Goal: Information Seeking & Learning: Learn about a topic

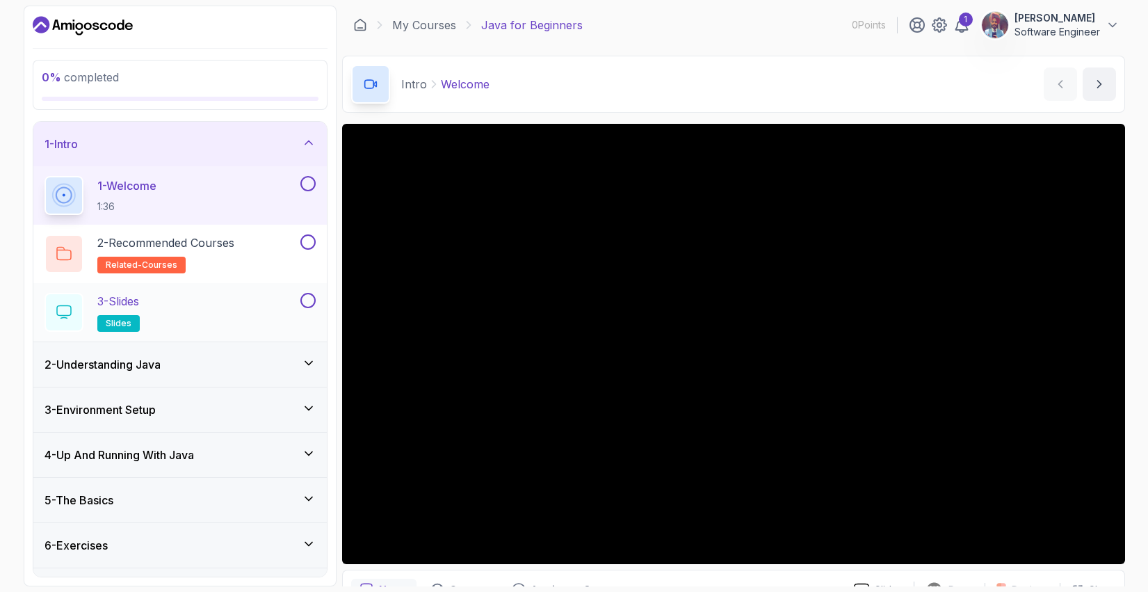
click at [243, 302] on div "3 - Slides slides" at bounding box center [170, 312] width 253 height 39
click at [189, 313] on div "3 - Slides slides" at bounding box center [170, 312] width 253 height 39
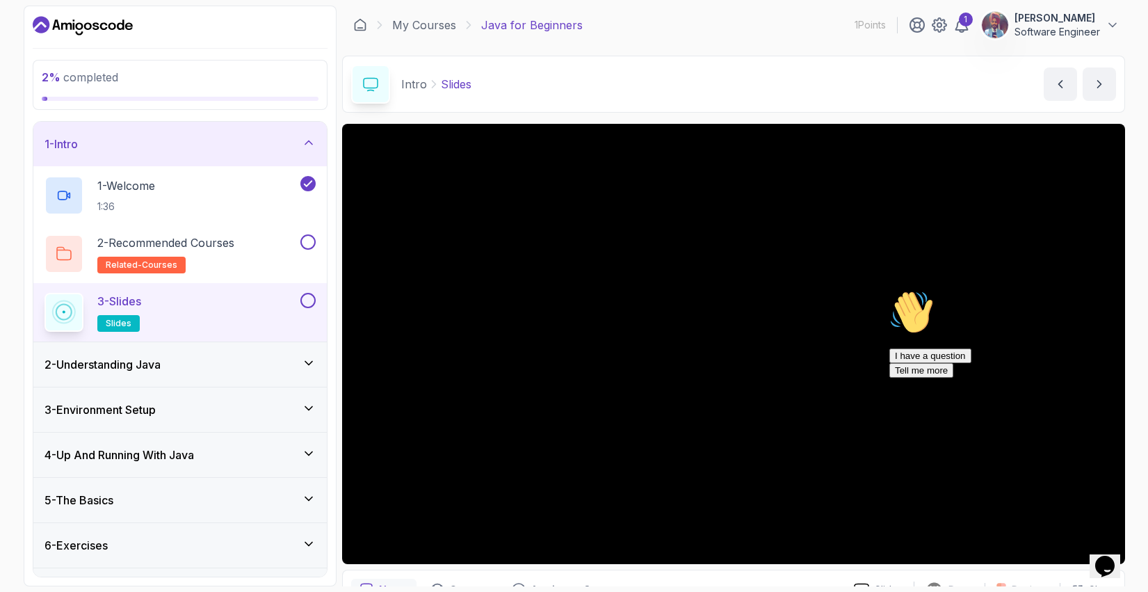
click at [889, 290] on icon "Chat attention grabber" at bounding box center [889, 290] width 0 height 0
click at [1067, 555] on icon "Close" at bounding box center [1067, 561] width 0 height 12
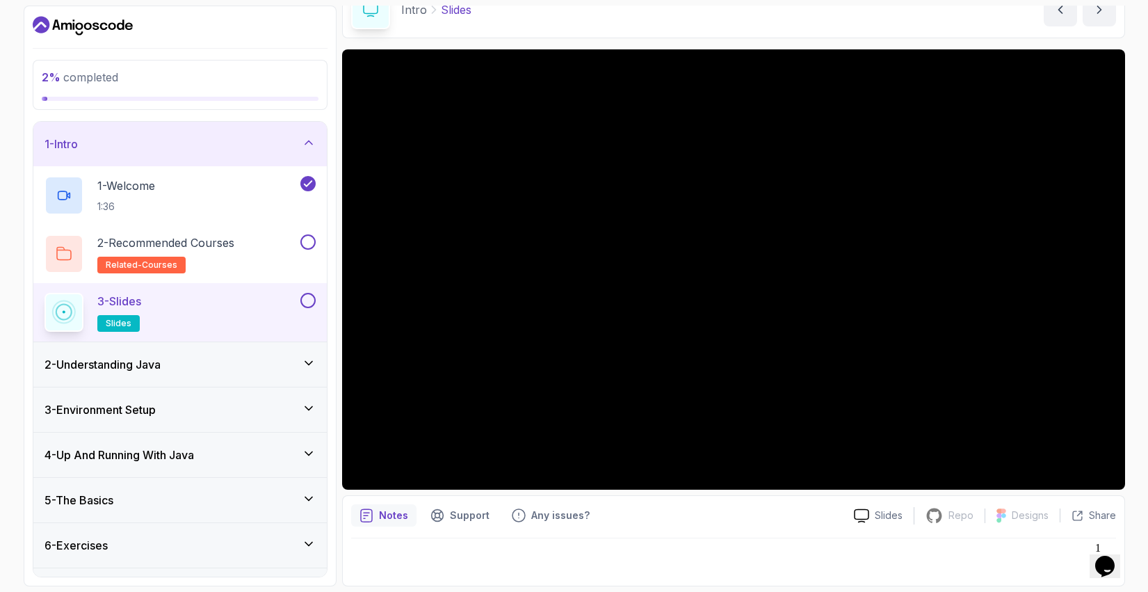
click at [885, 524] on div "Slides Repo Repository not available Designs Design not available Share" at bounding box center [978, 515] width 273 height 22
click at [881, 507] on div "Slides Repo Repository not available Designs Design not available Share" at bounding box center [978, 515] width 273 height 22
click at [878, 515] on p "Slides" at bounding box center [888, 515] width 28 height 14
click at [228, 367] on div "2 - Understanding Java" at bounding box center [179, 364] width 271 height 17
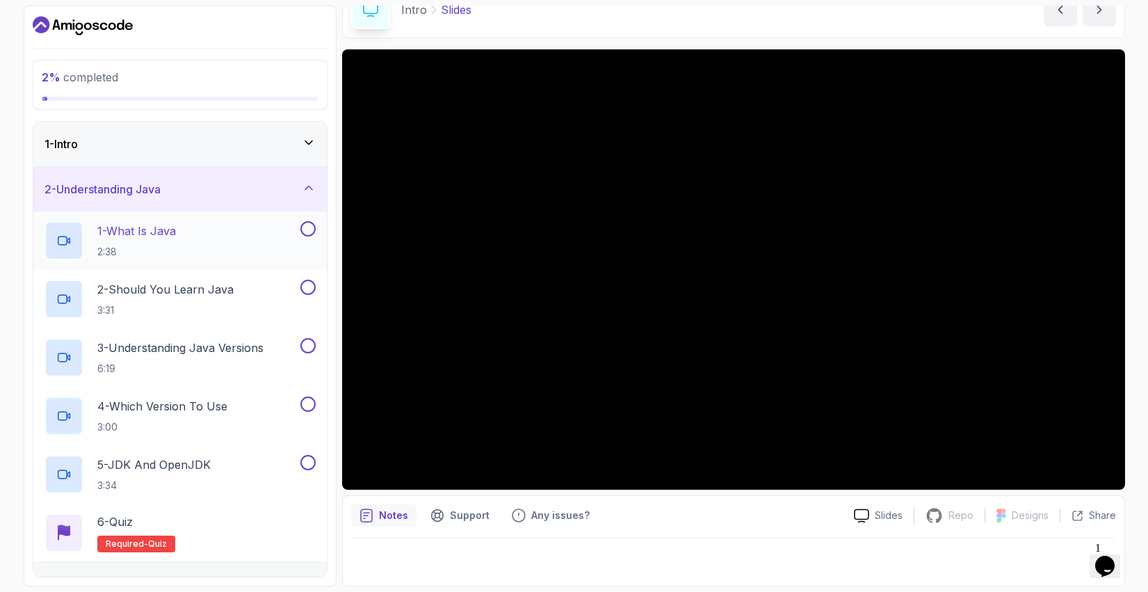
click at [190, 231] on div "1 - What Is Java 2:38" at bounding box center [170, 240] width 253 height 39
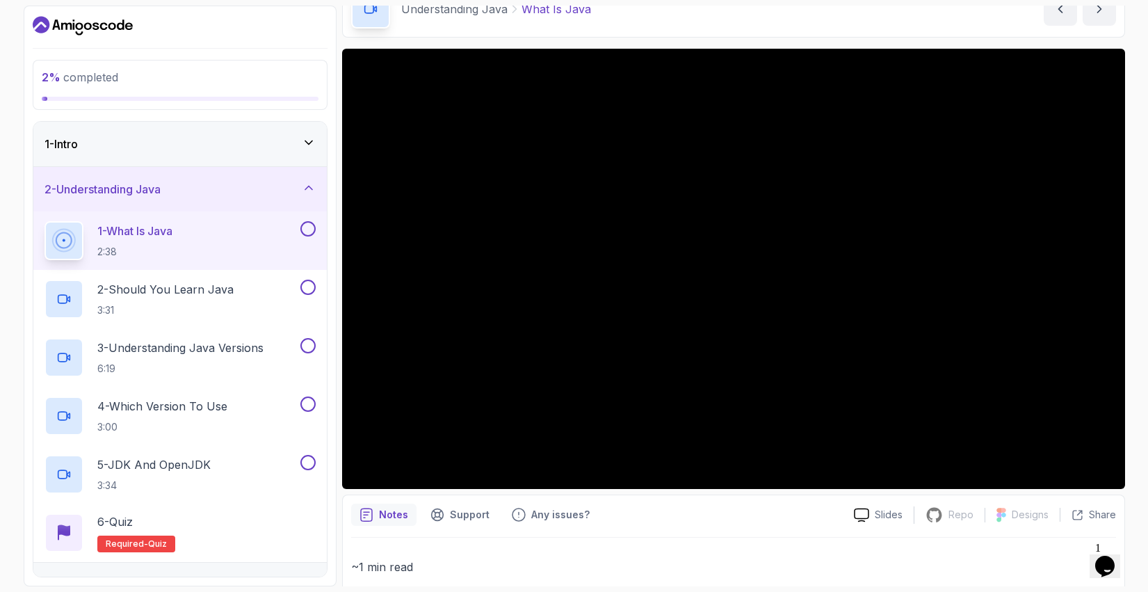
click at [309, 181] on icon at bounding box center [309, 188] width 14 height 14
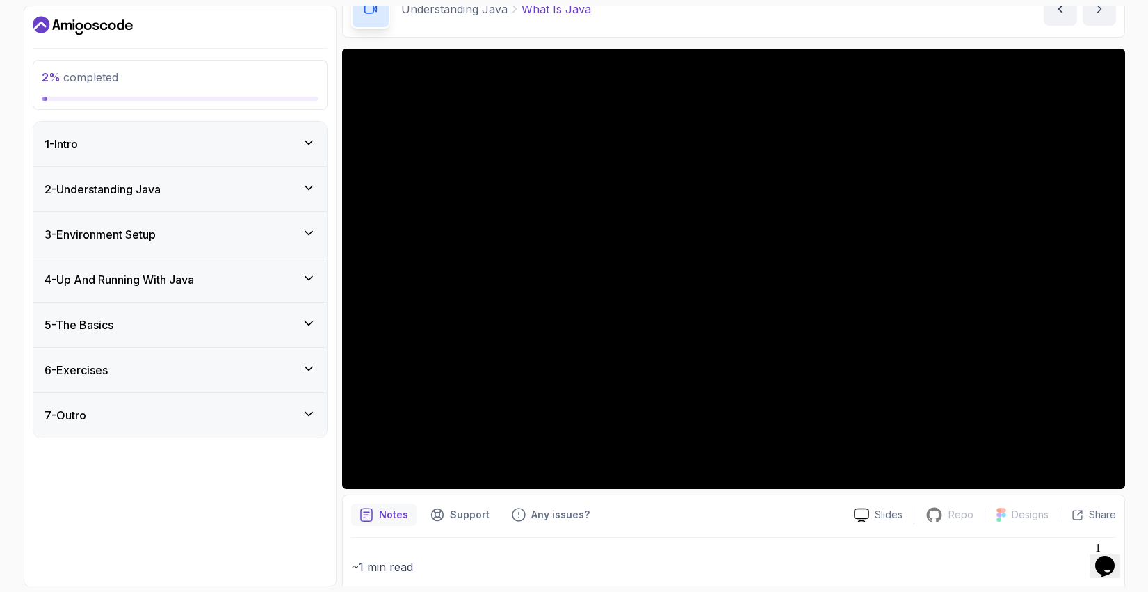
click at [307, 153] on div "1 - Intro" at bounding box center [179, 144] width 293 height 44
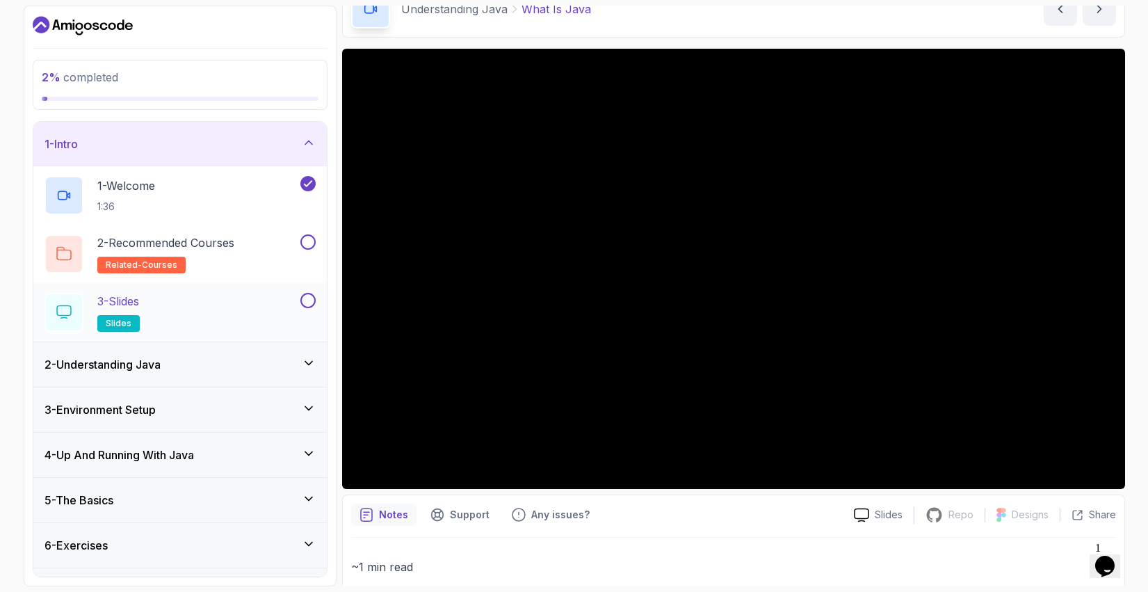
click at [311, 300] on button at bounding box center [307, 300] width 15 height 15
click at [127, 320] on span "slides" at bounding box center [119, 323] width 26 height 11
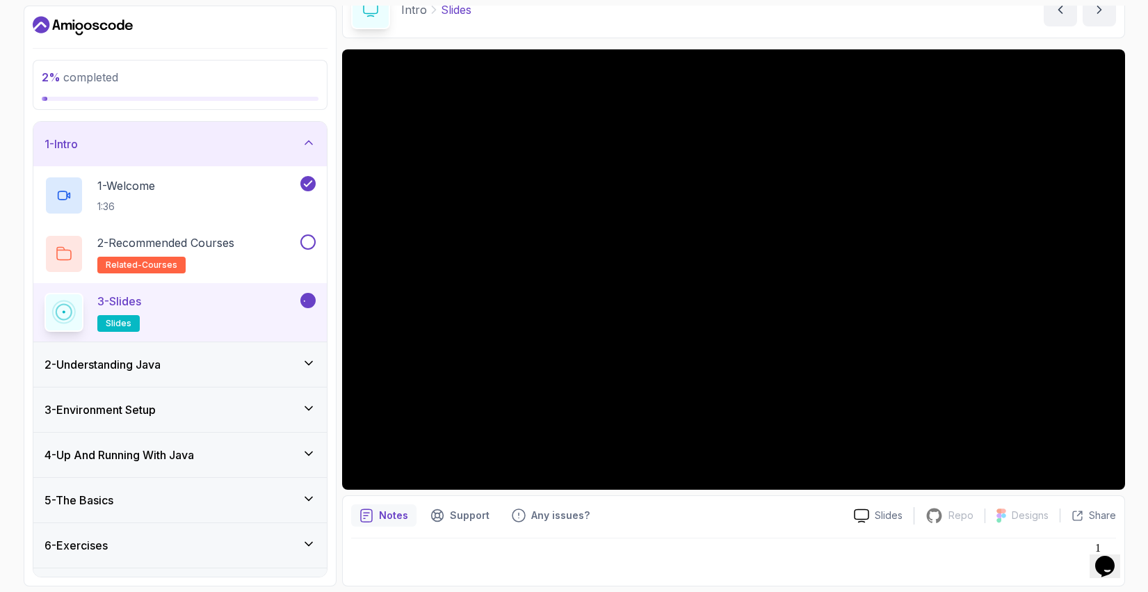
scroll to position [74, 0]
click at [295, 357] on div "2 - Understanding Java" at bounding box center [179, 364] width 271 height 17
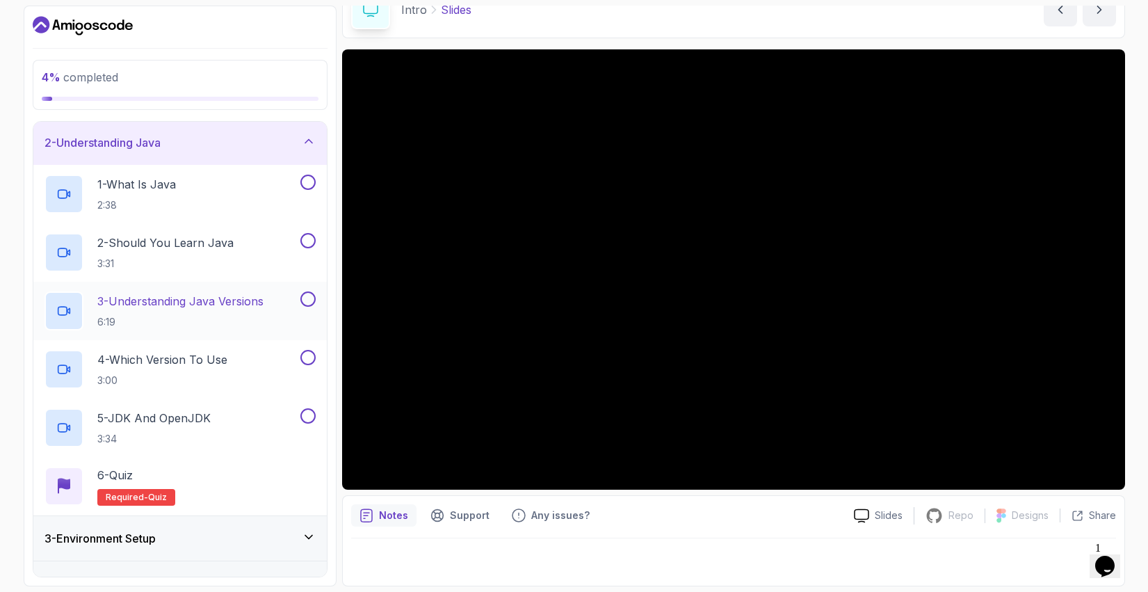
scroll to position [42, 0]
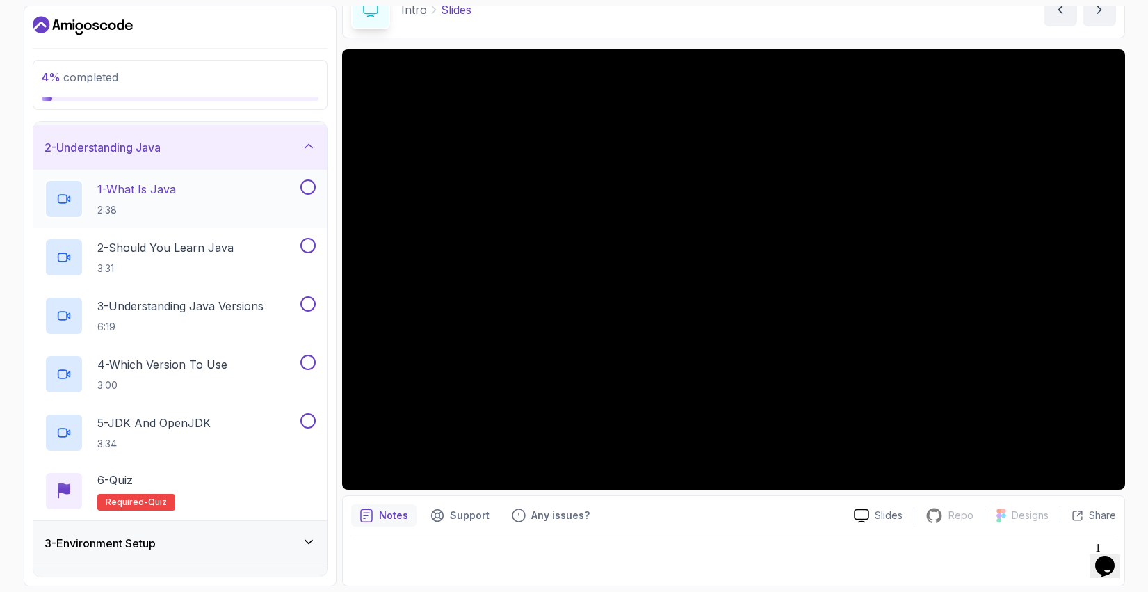
click at [233, 177] on div "1 - What Is Java 2:38" at bounding box center [179, 199] width 293 height 58
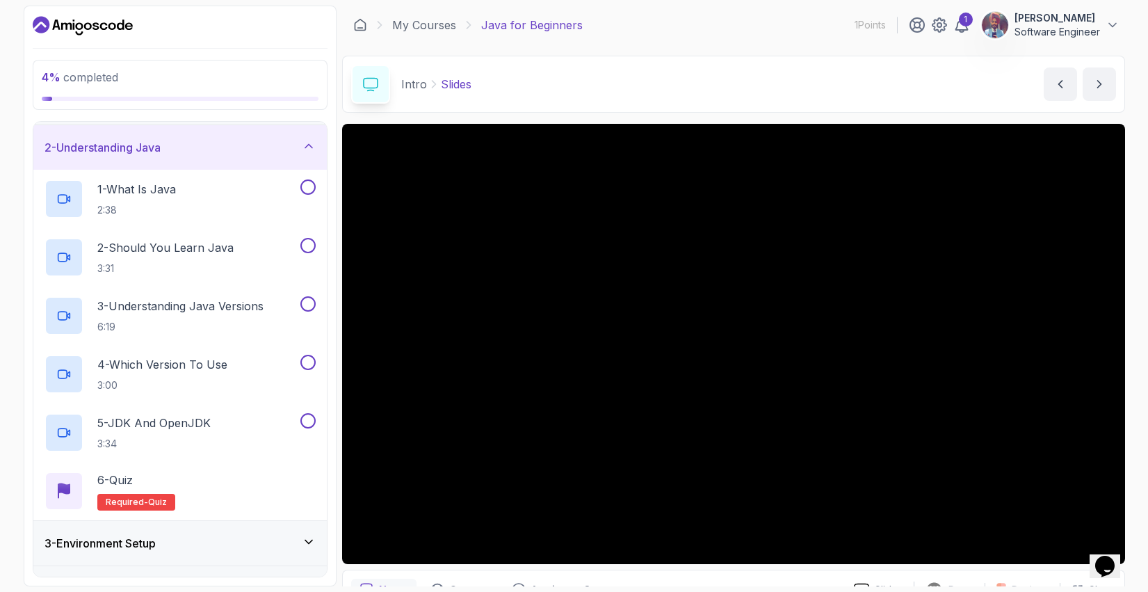
click at [307, 144] on icon at bounding box center [309, 146] width 14 height 14
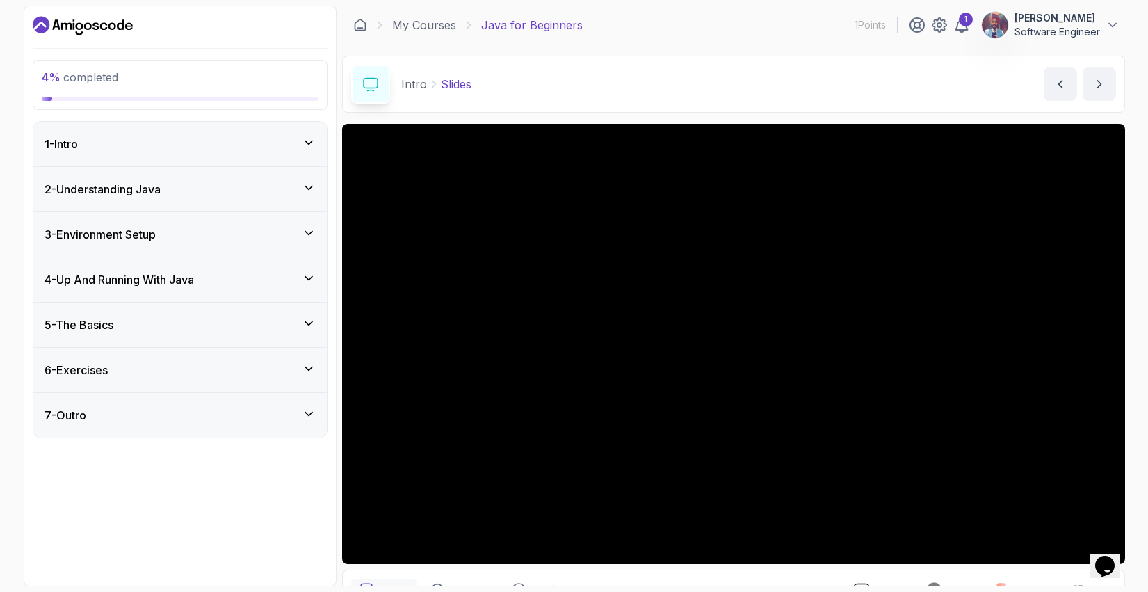
click at [300, 226] on div "3 - Environment Setup" at bounding box center [179, 234] width 271 height 17
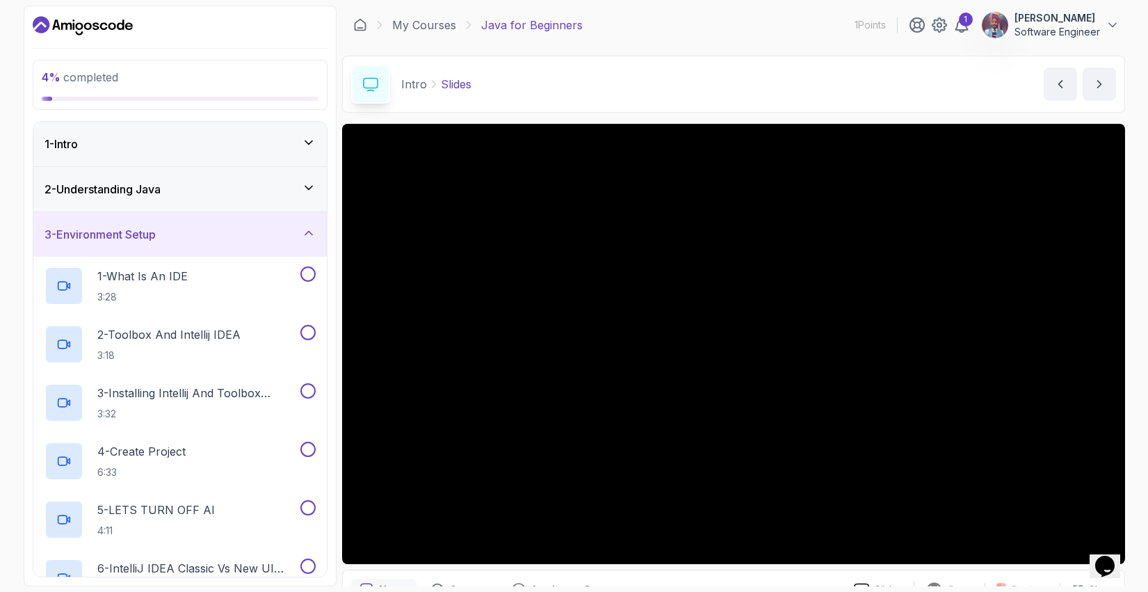
click at [300, 226] on div "3 - Environment Setup" at bounding box center [179, 234] width 271 height 17
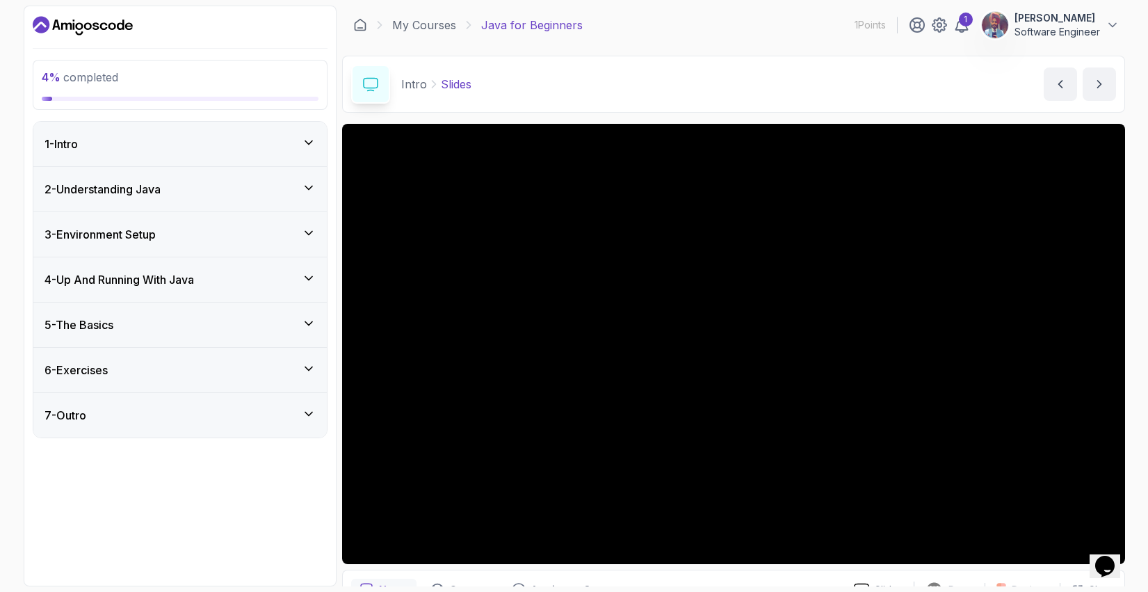
click at [295, 291] on div "4 - Up And Running With Java" at bounding box center [179, 279] width 293 height 44
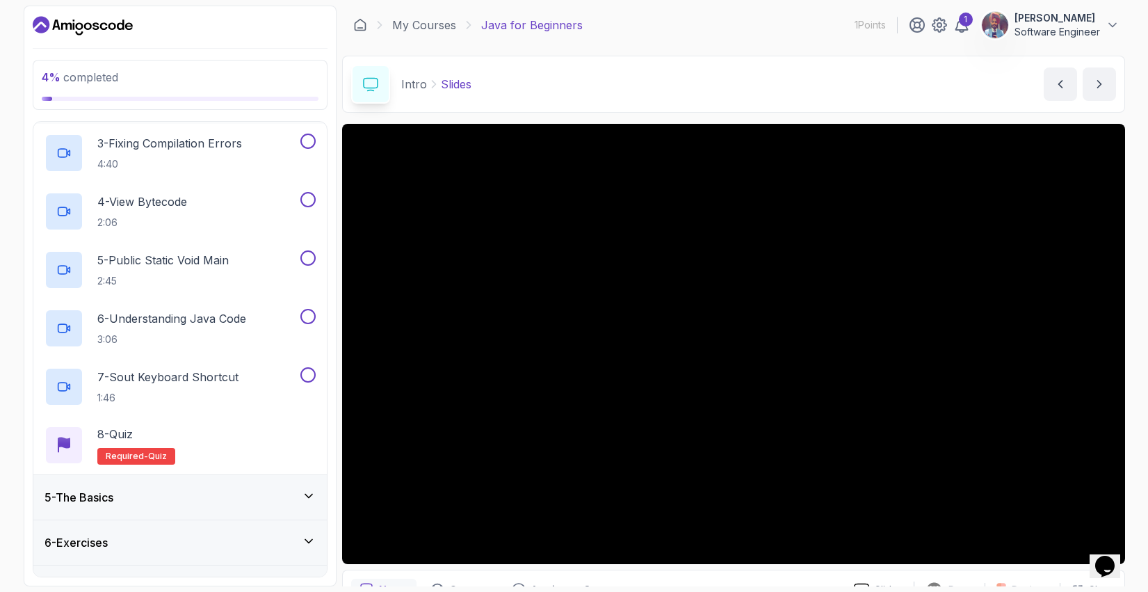
scroll to position [327, 0]
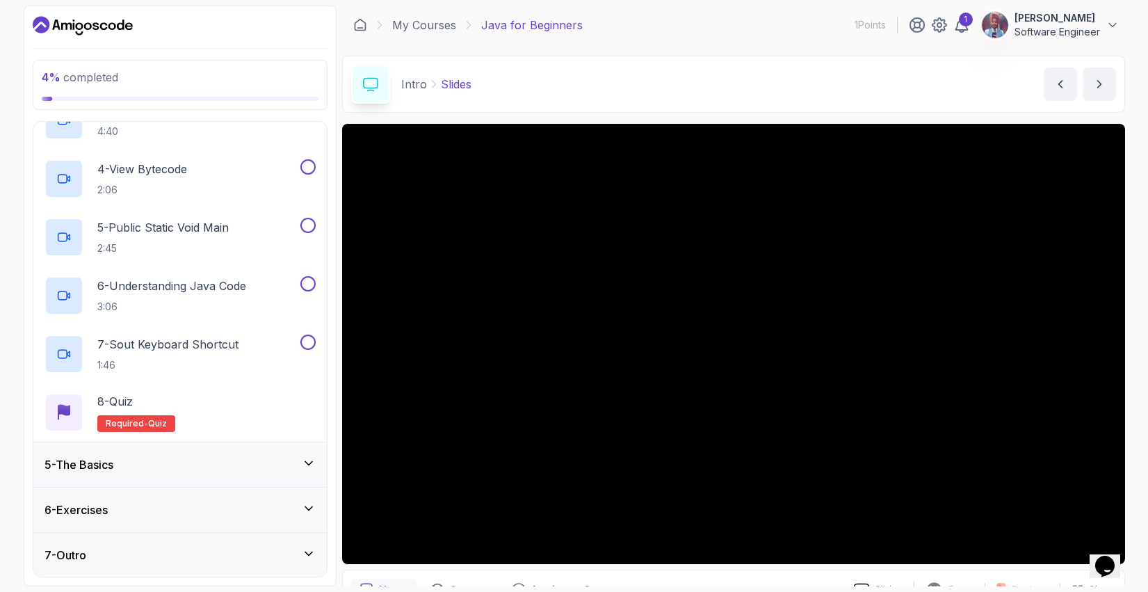
click at [247, 471] on div "5 - The Basics" at bounding box center [179, 464] width 271 height 17
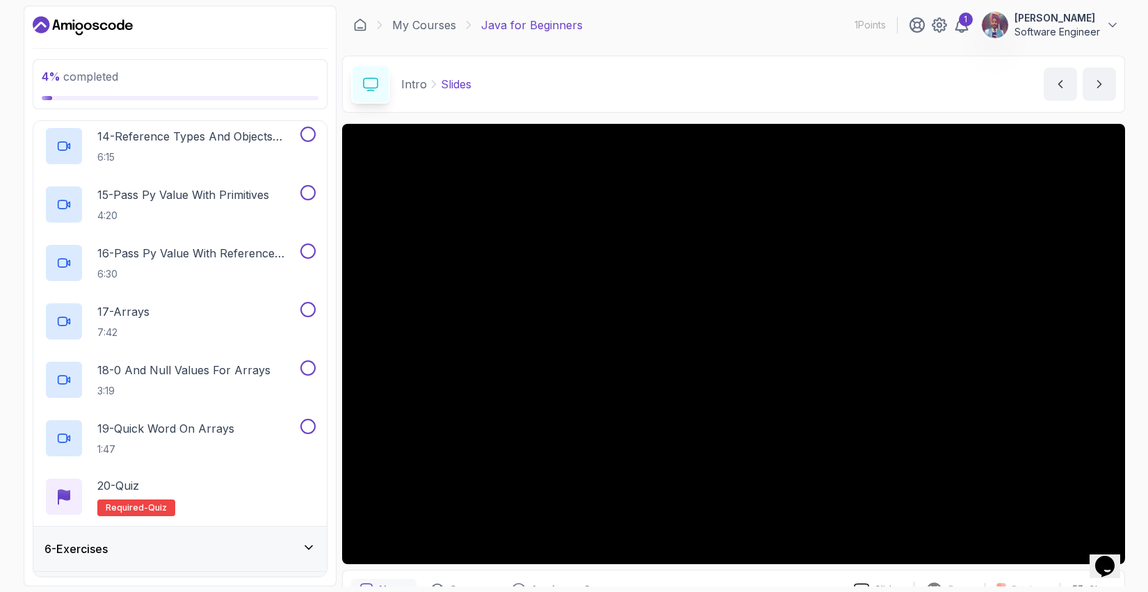
scroll to position [1028, 0]
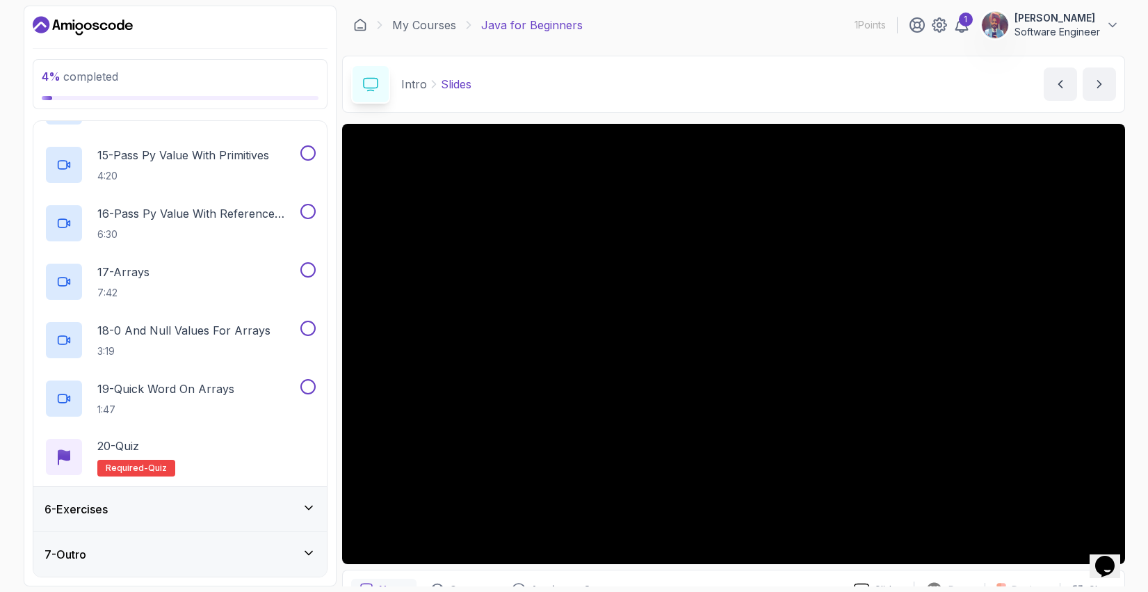
click at [252, 510] on div "6 - Exercises" at bounding box center [179, 508] width 271 height 17
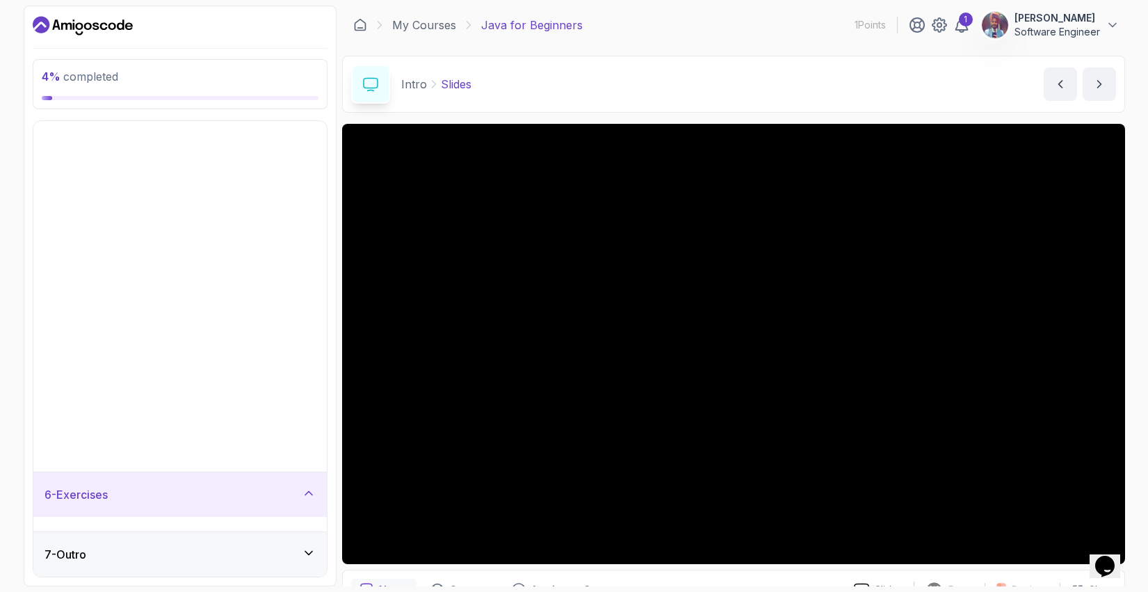
scroll to position [0, 0]
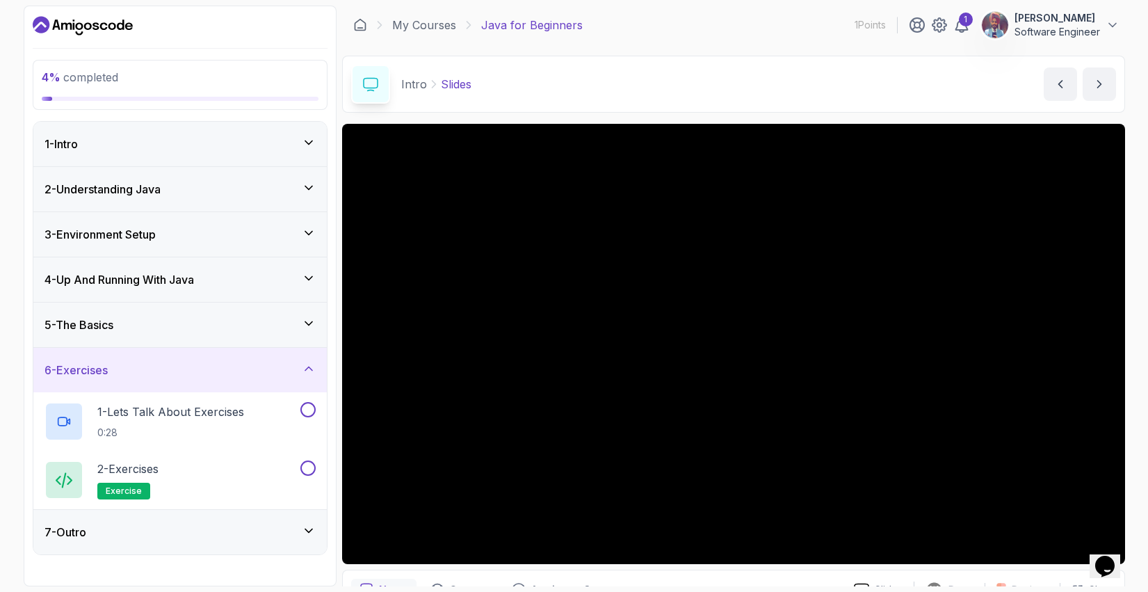
click at [288, 534] on div "7 - Outro" at bounding box center [179, 531] width 271 height 17
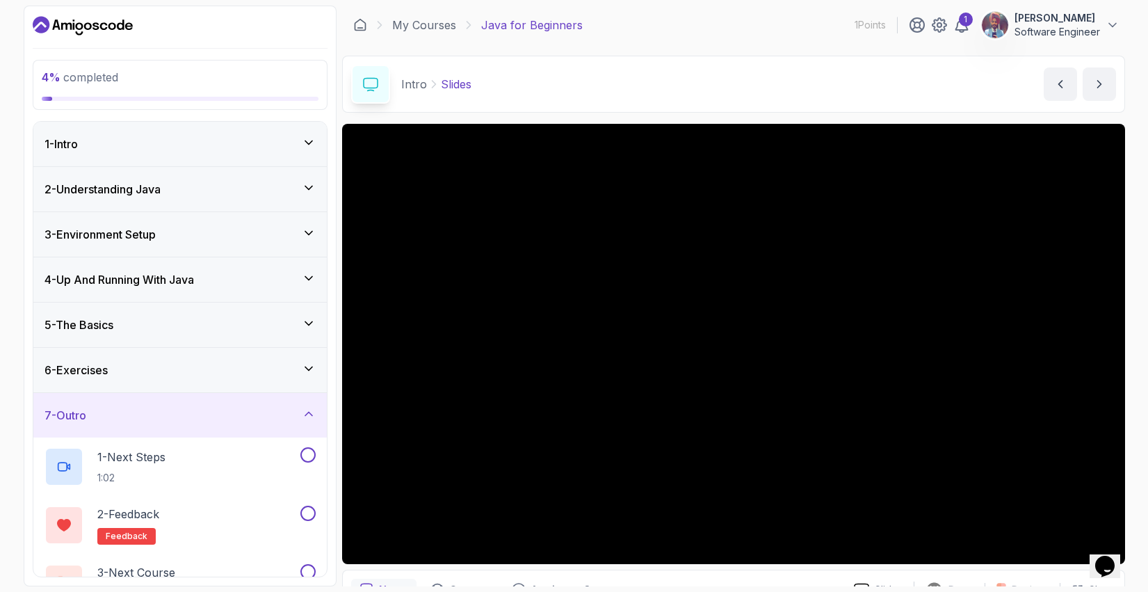
click at [316, 413] on div "7 - Outro" at bounding box center [179, 415] width 293 height 44
